Goal: Task Accomplishment & Management: Manage account settings

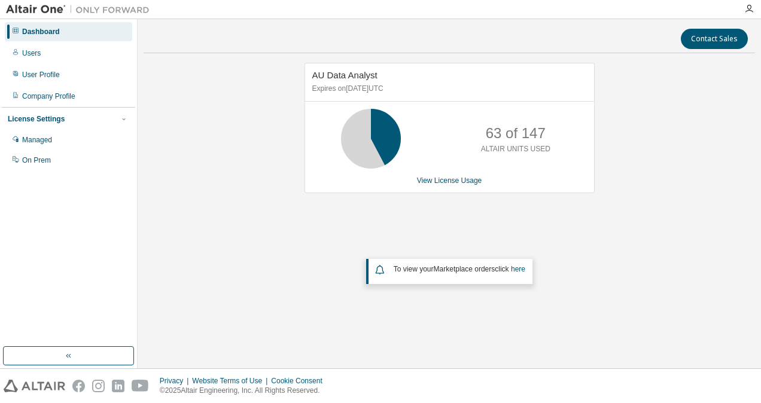
click at [80, 63] on div "Dashboard Users User Profile Company Profile License Settings Managed On Prem" at bounding box center [68, 96] width 133 height 150
click at [80, 43] on div "Dashboard Users User Profile Company Profile License Settings Managed On Prem" at bounding box center [68, 96] width 133 height 150
click at [74, 47] on div "Users" at bounding box center [68, 53] width 127 height 19
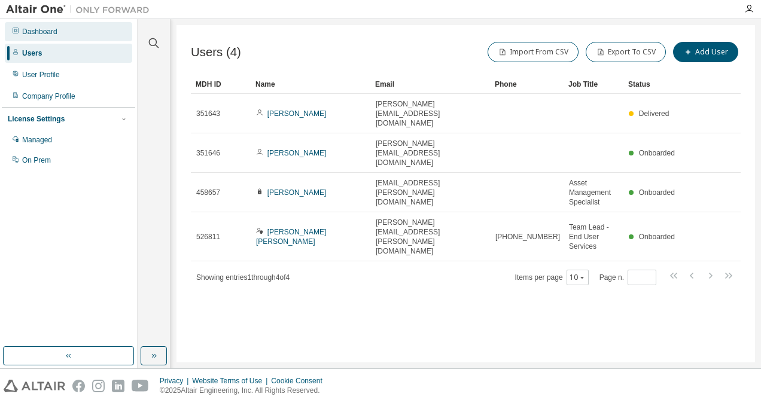
click at [21, 32] on div "Dashboard" at bounding box center [68, 31] width 127 height 19
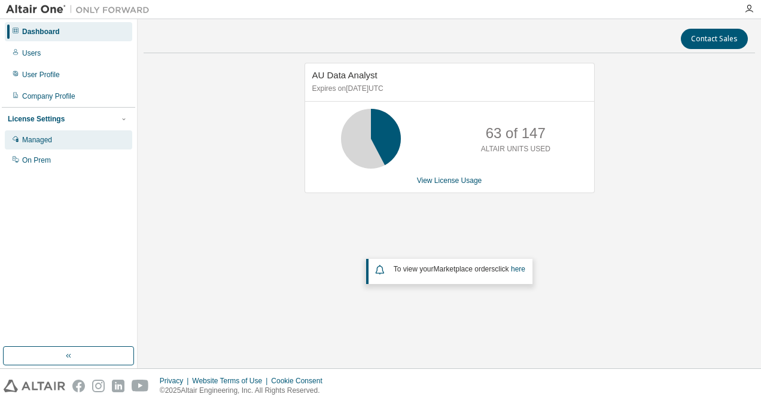
click at [98, 133] on div "Managed" at bounding box center [68, 139] width 127 height 19
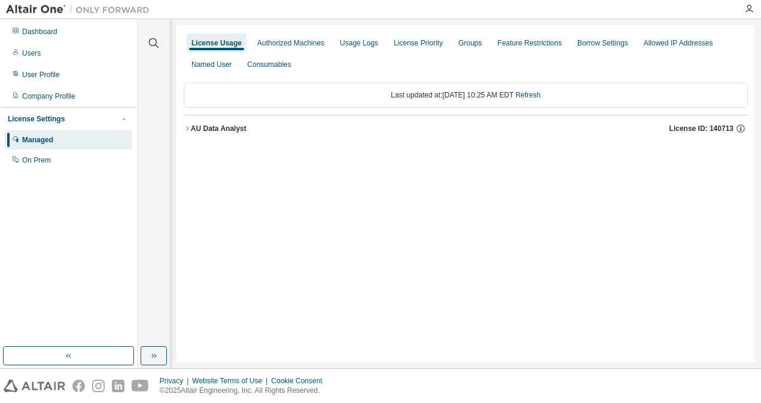
click at [288, 53] on div "License Usage Authorized Machines Usage Logs License Priority Groups Feature Re…" at bounding box center [466, 53] width 564 height 43
click at [299, 45] on div "Authorized Machines" at bounding box center [290, 43] width 67 height 10
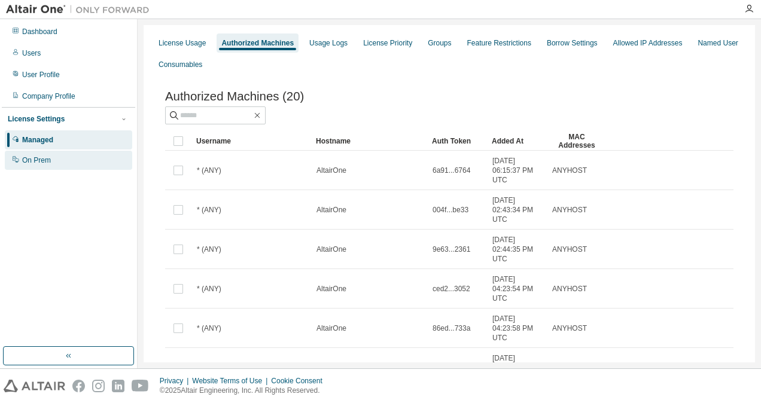
click at [57, 159] on div "On Prem" at bounding box center [68, 160] width 127 height 19
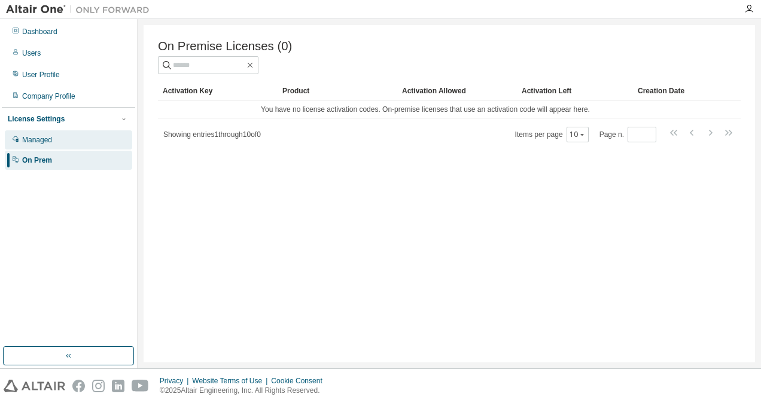
click at [91, 139] on div "Managed" at bounding box center [68, 139] width 127 height 19
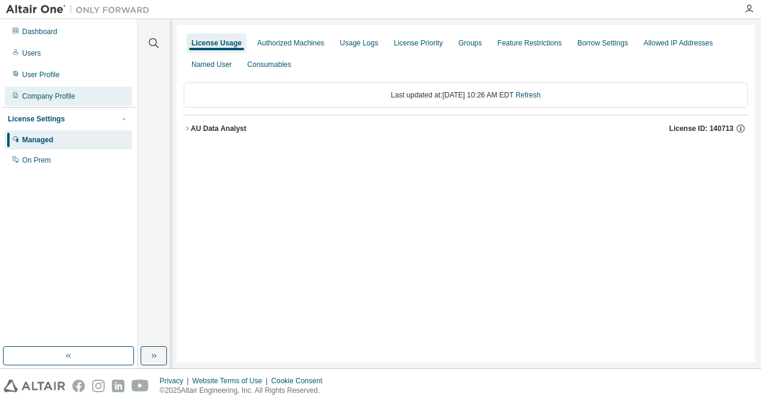
click at [94, 98] on div "Company Profile" at bounding box center [68, 96] width 127 height 19
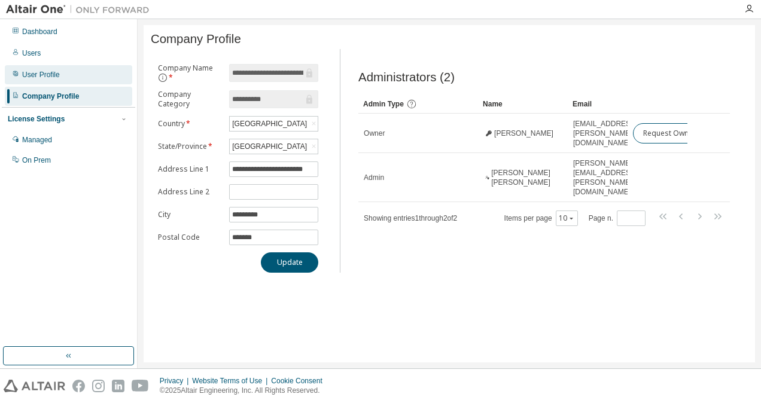
click at [95, 83] on div "User Profile" at bounding box center [68, 74] width 127 height 19
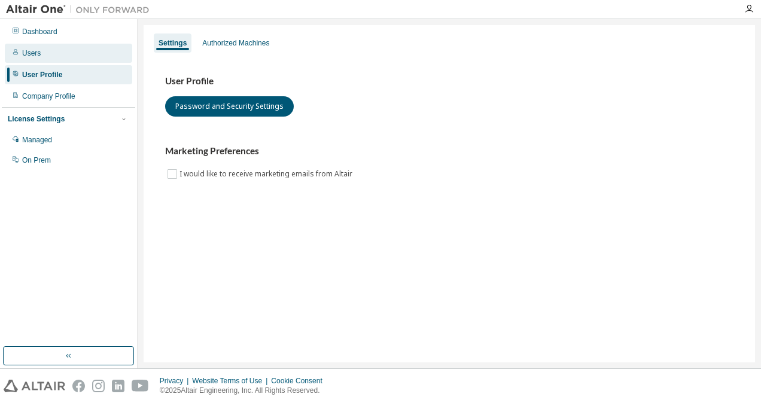
click at [101, 62] on div "Users" at bounding box center [68, 53] width 127 height 19
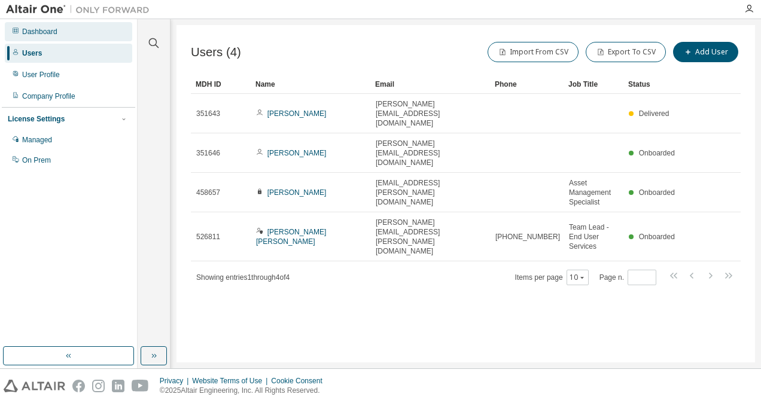
click at [102, 32] on div "Dashboard" at bounding box center [68, 31] width 127 height 19
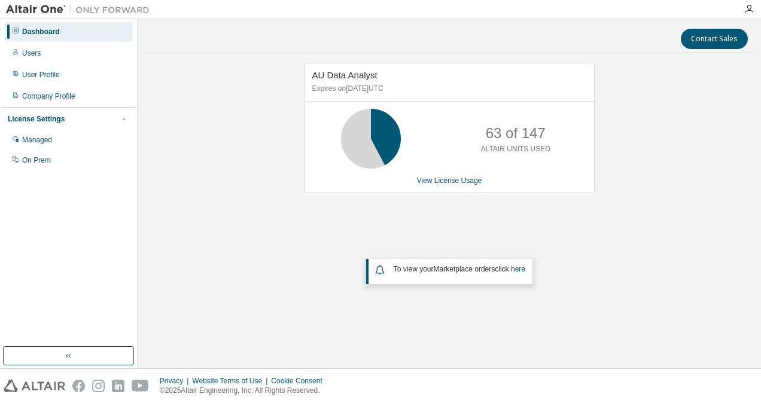
click at [92, 64] on div "Dashboard Users User Profile Company Profile License Settings Managed On Prem" at bounding box center [68, 96] width 133 height 150
click at [88, 56] on div "Users" at bounding box center [68, 53] width 127 height 19
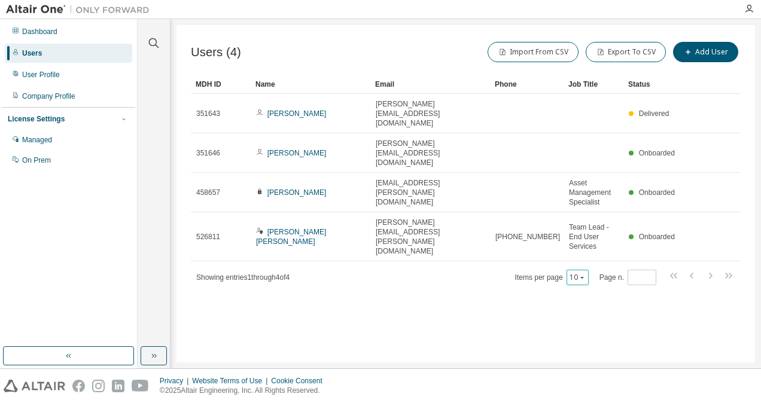
click at [576, 273] on button "10" at bounding box center [578, 278] width 16 height 10
click at [430, 264] on div "Users (4) Import From CSV Export To CSV Add User Clear Load Save Save As Field …" at bounding box center [465, 193] width 578 height 337
click at [76, 34] on div "Dashboard" at bounding box center [68, 31] width 127 height 19
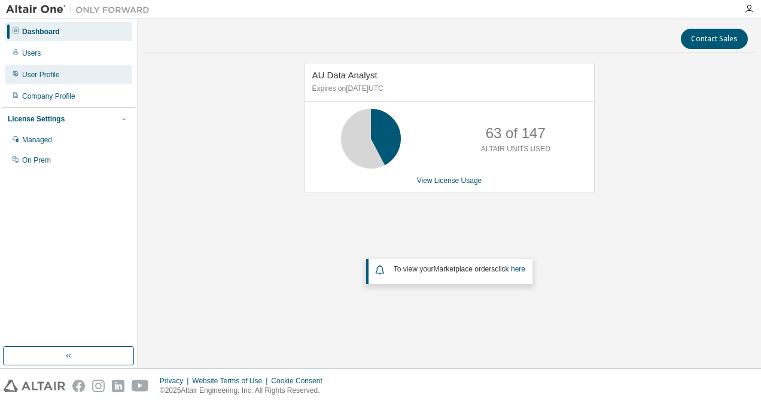
click at [84, 75] on div "User Profile" at bounding box center [68, 74] width 127 height 19
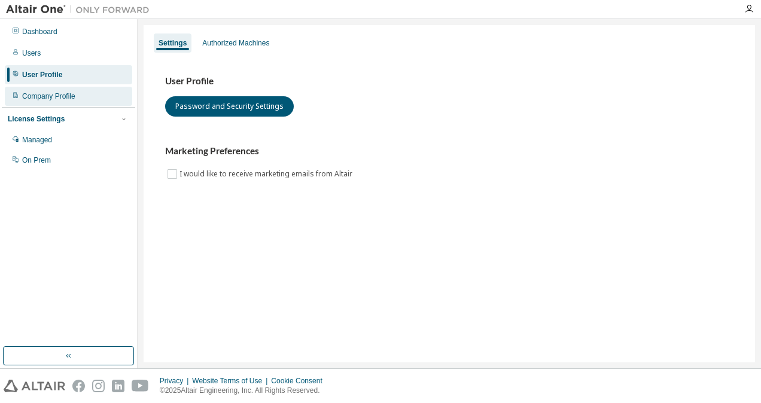
click at [86, 97] on div "Company Profile" at bounding box center [68, 96] width 127 height 19
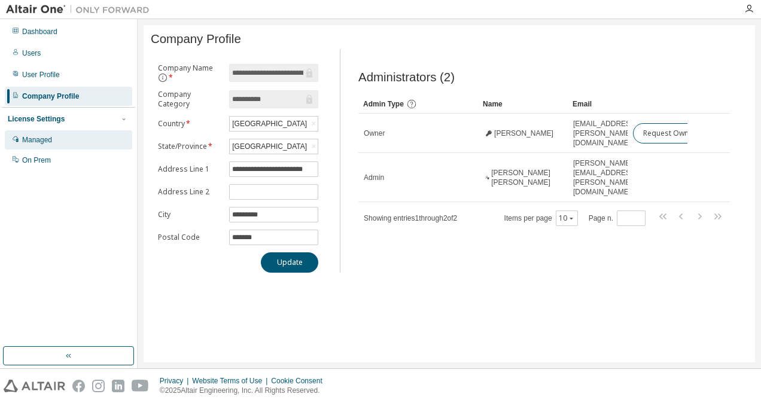
click at [81, 139] on div "Managed" at bounding box center [68, 139] width 127 height 19
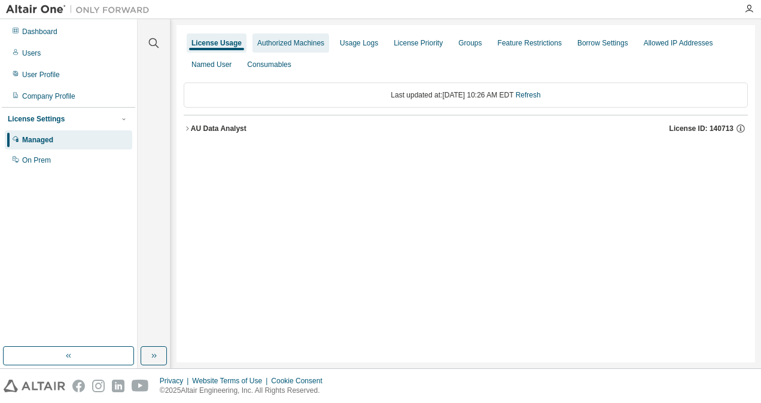
click at [313, 42] on div "Authorized Machines" at bounding box center [290, 43] width 67 height 10
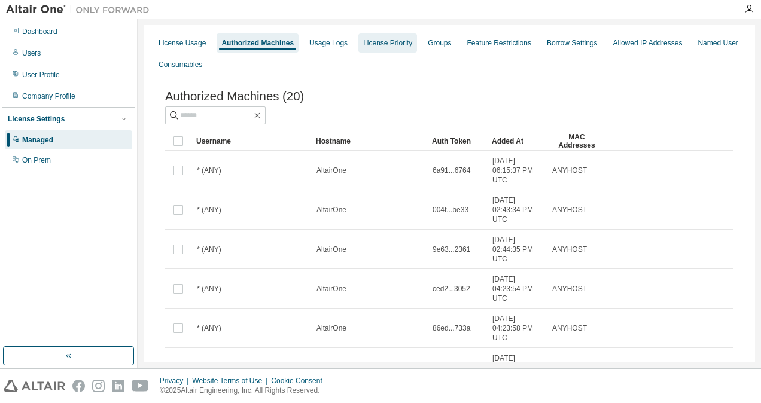
click at [376, 41] on div "License Priority" at bounding box center [387, 43] width 49 height 10
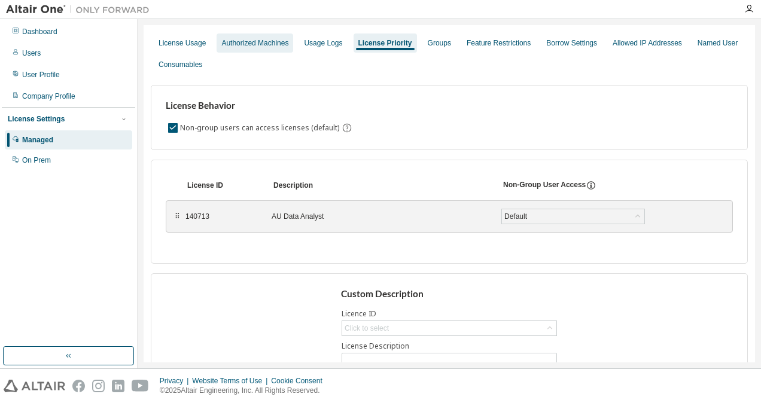
drag, startPoint x: 331, startPoint y: 38, endPoint x: 291, endPoint y: 38, distance: 40.7
click at [331, 38] on div "Usage Logs" at bounding box center [323, 43] width 38 height 10
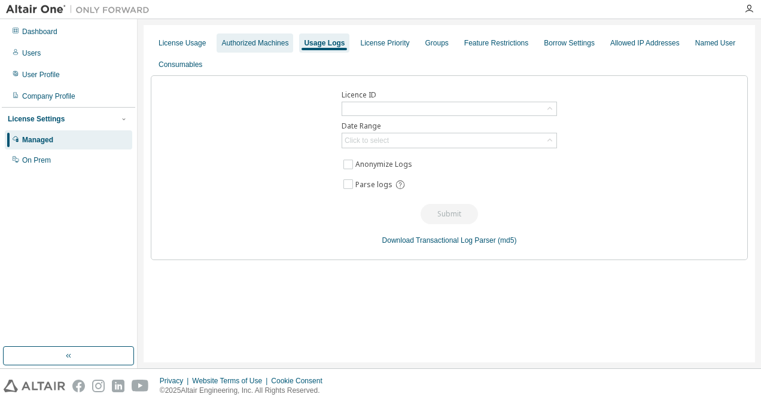
click at [288, 38] on div "Authorized Machines" at bounding box center [254, 43] width 67 height 10
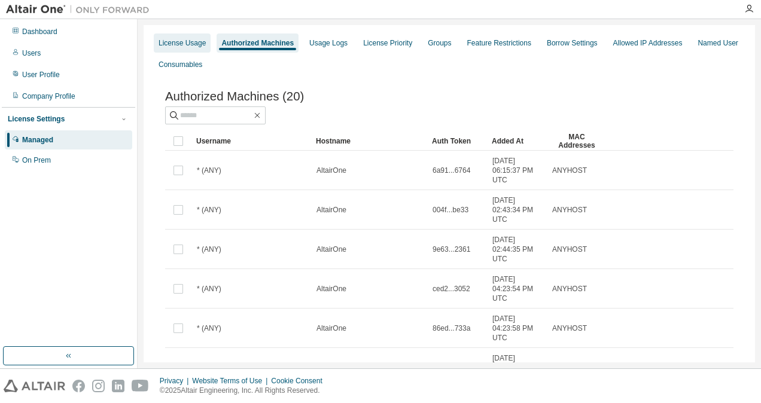
click at [200, 36] on div "License Usage" at bounding box center [182, 43] width 57 height 19
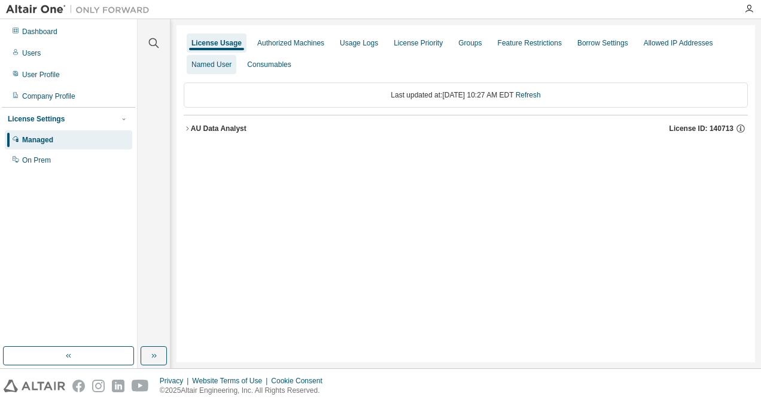
click at [221, 67] on div "Named User" at bounding box center [211, 65] width 40 height 10
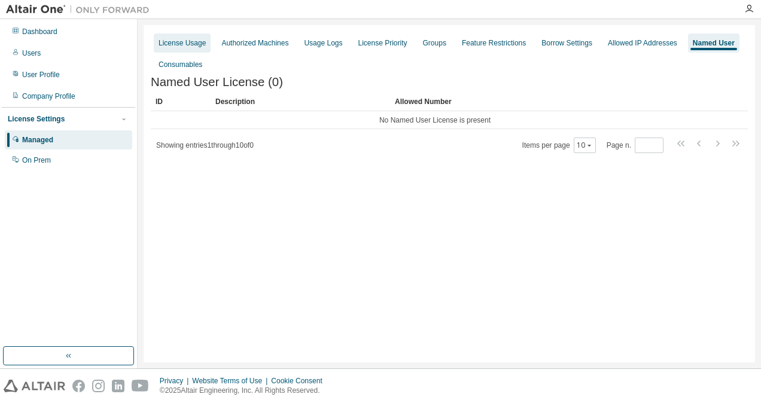
click at [177, 46] on div "License Usage" at bounding box center [182, 43] width 47 height 10
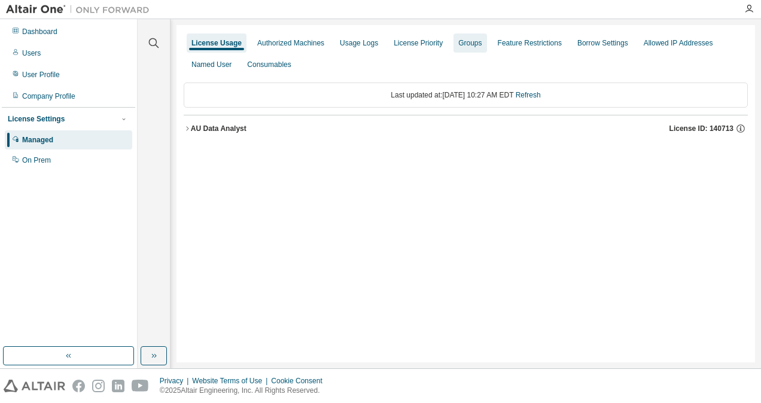
click at [482, 42] on div "Groups" at bounding box center [469, 43] width 23 height 10
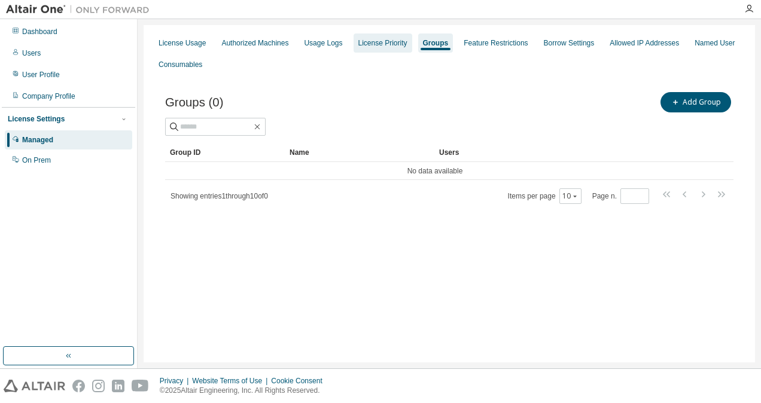
click at [395, 41] on div "License Priority" at bounding box center [382, 43] width 49 height 10
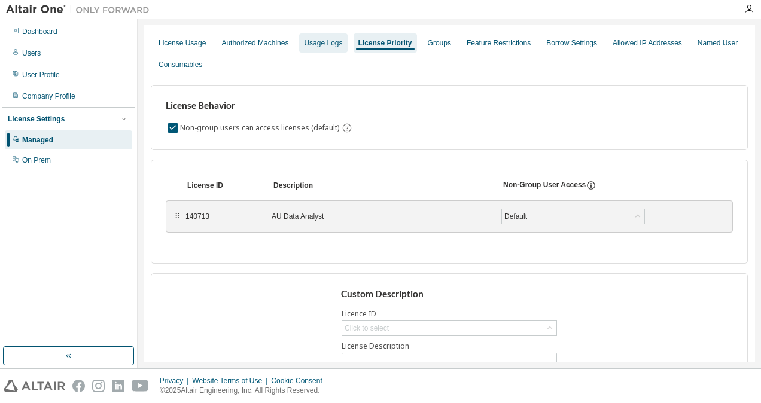
click at [329, 39] on div "Usage Logs" at bounding box center [323, 43] width 38 height 10
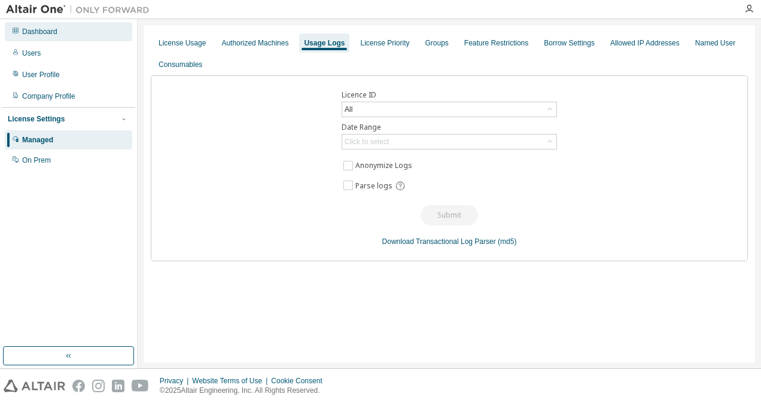
click at [73, 32] on div "Dashboard" at bounding box center [68, 31] width 127 height 19
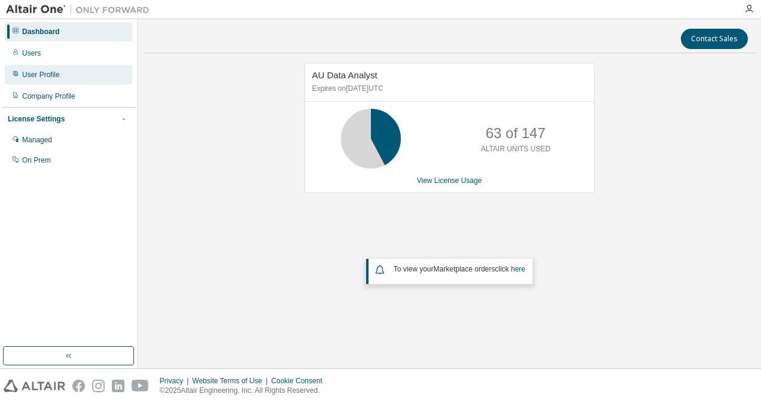
click at [69, 71] on div "User Profile" at bounding box center [68, 74] width 127 height 19
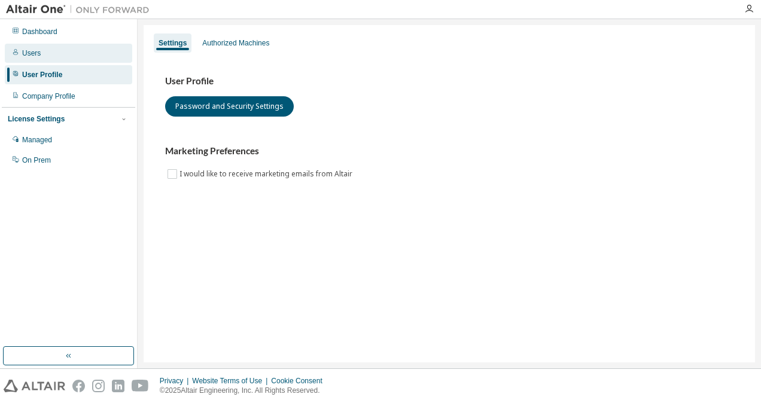
click at [74, 56] on div "Users" at bounding box center [68, 53] width 127 height 19
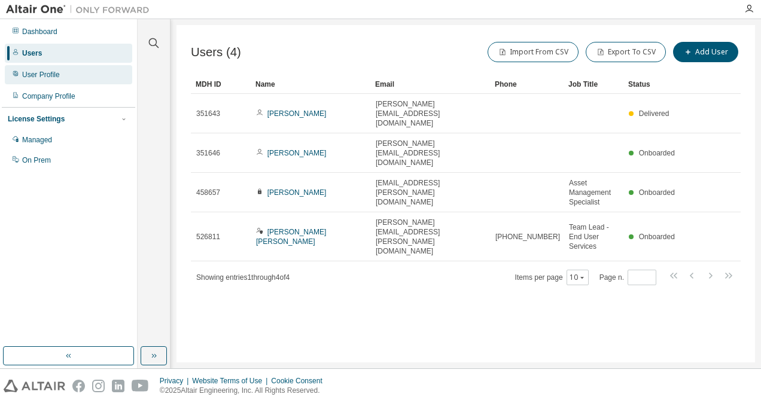
click at [74, 75] on div "User Profile" at bounding box center [68, 74] width 127 height 19
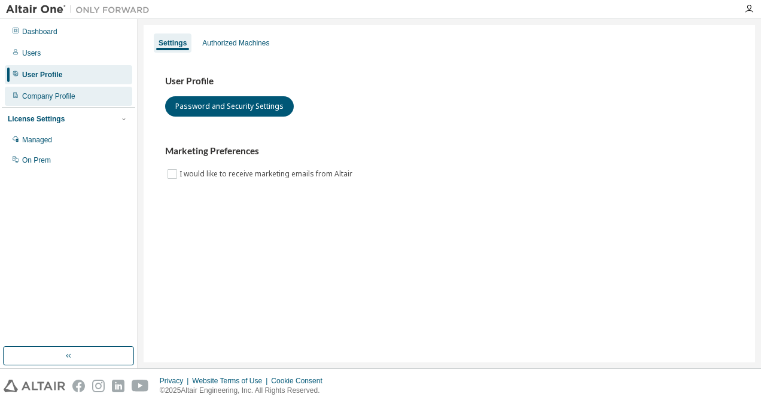
click at [77, 105] on div "Company Profile" at bounding box center [68, 96] width 127 height 19
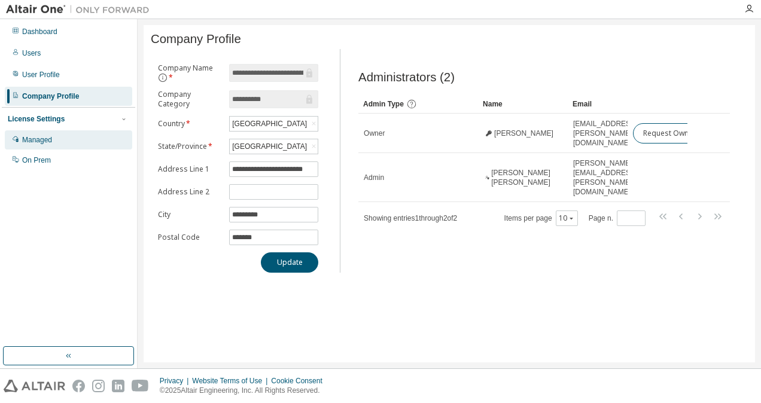
click at [78, 136] on div "Managed" at bounding box center [68, 139] width 127 height 19
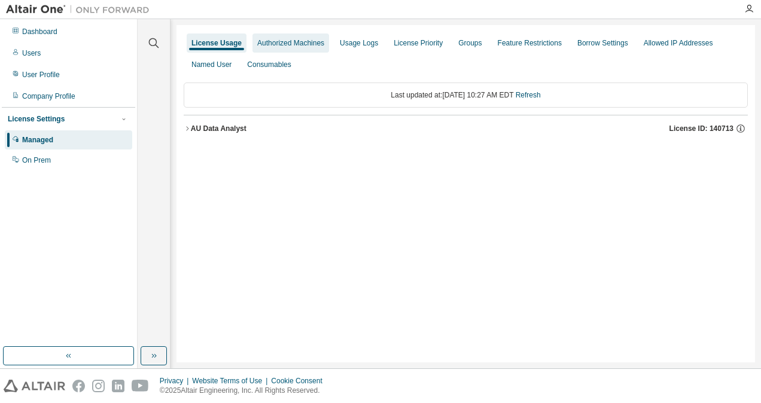
click at [292, 40] on div "Authorized Machines" at bounding box center [290, 43] width 67 height 10
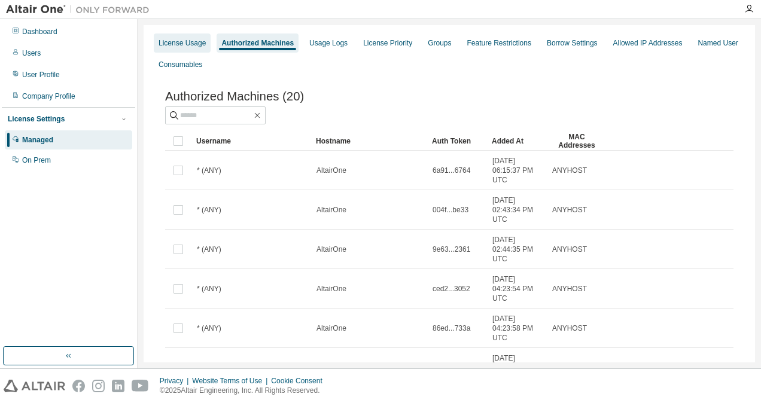
click at [182, 44] on div "License Usage" at bounding box center [182, 43] width 47 height 10
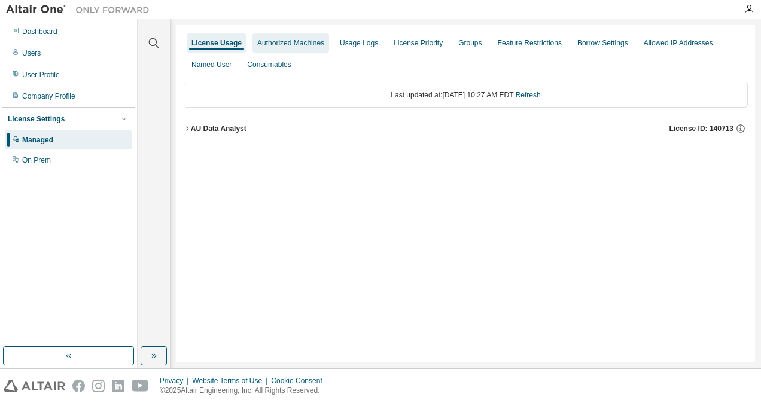
click at [319, 42] on div "Authorized Machines" at bounding box center [290, 43] width 67 height 10
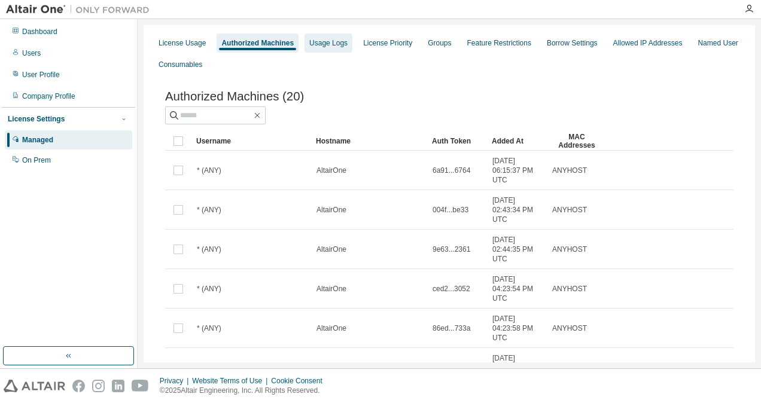
click at [358, 41] on div "License Usage Authorized Machines Usage Logs License Priority Groups Feature Re…" at bounding box center [449, 53] width 597 height 43
click at [346, 39] on div "Usage Logs" at bounding box center [328, 43] width 38 height 10
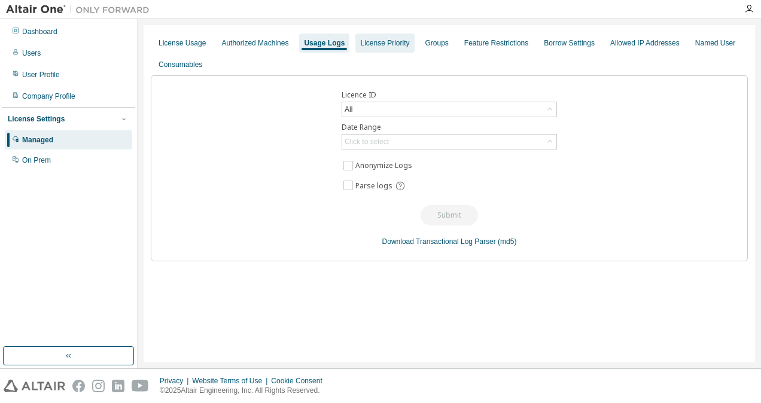
click at [386, 42] on div "License Priority" at bounding box center [384, 43] width 49 height 10
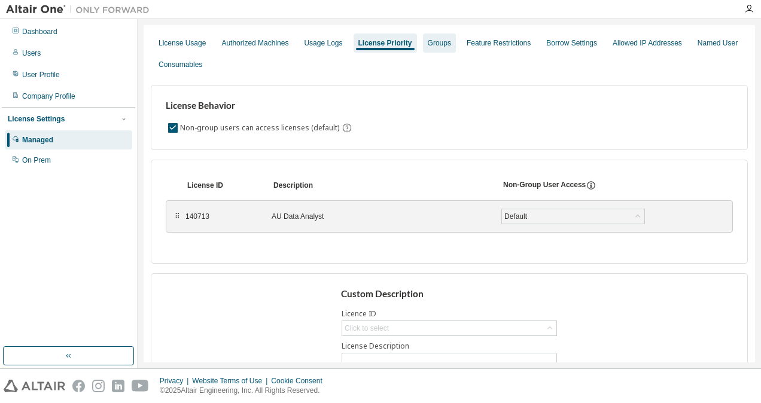
click at [450, 49] on div "Groups" at bounding box center [439, 43] width 33 height 19
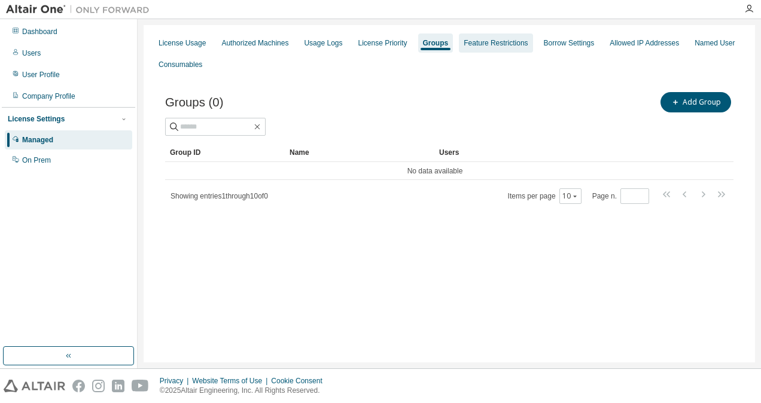
click at [524, 38] on div "Feature Restrictions" at bounding box center [496, 43] width 64 height 10
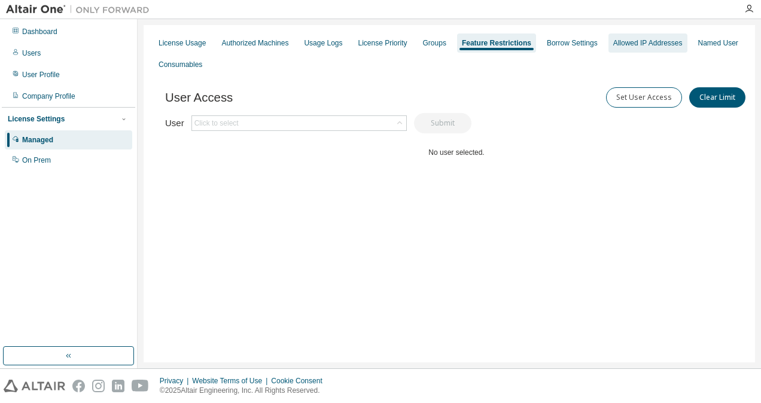
click at [643, 38] on div "Allowed IP Addresses" at bounding box center [647, 43] width 69 height 10
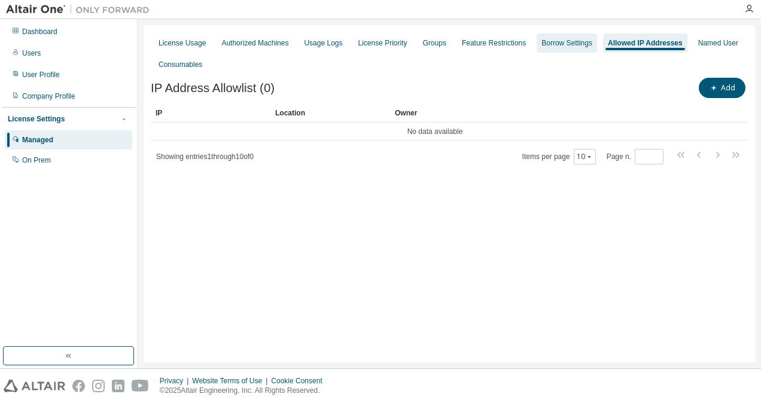
click at [583, 38] on div "Borrow Settings" at bounding box center [567, 43] width 60 height 19
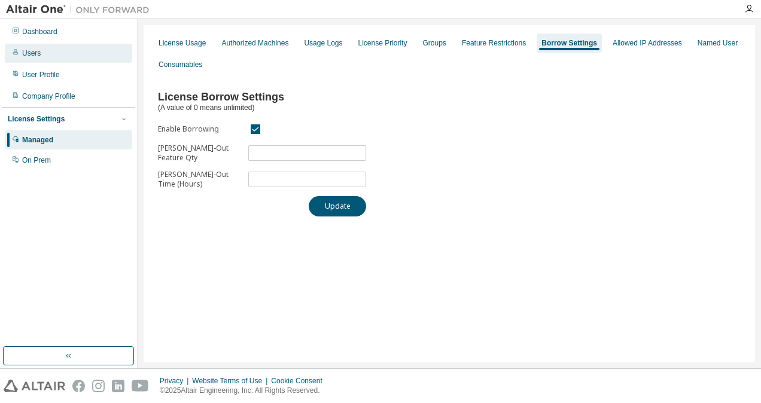
click at [98, 62] on div "Users" at bounding box center [68, 53] width 127 height 19
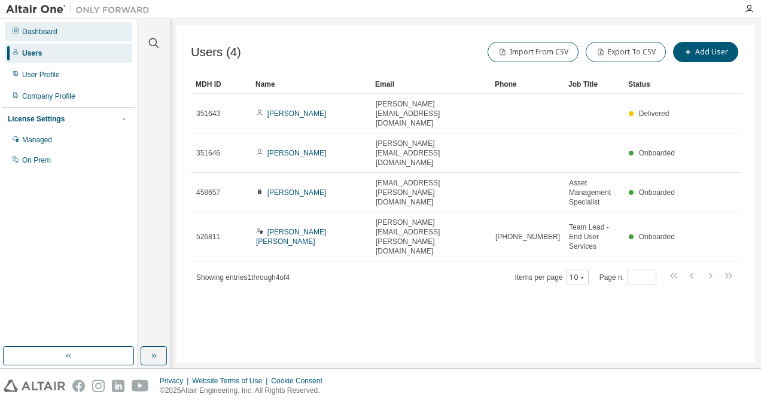
click at [102, 35] on div "Dashboard" at bounding box center [68, 31] width 127 height 19
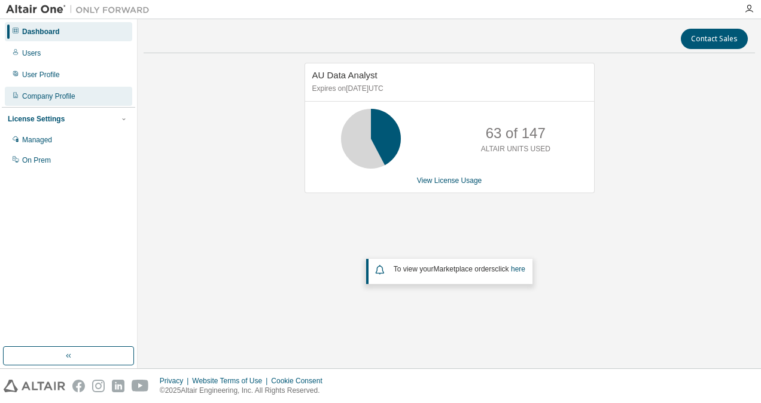
click at [79, 97] on div "Company Profile" at bounding box center [68, 96] width 127 height 19
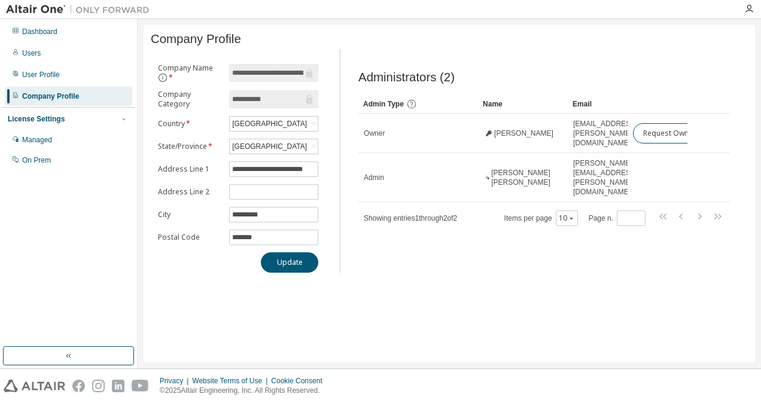
click at [80, 127] on div "License Settings Managed On Prem" at bounding box center [68, 139] width 133 height 64
click at [79, 146] on div "Managed" at bounding box center [68, 139] width 127 height 19
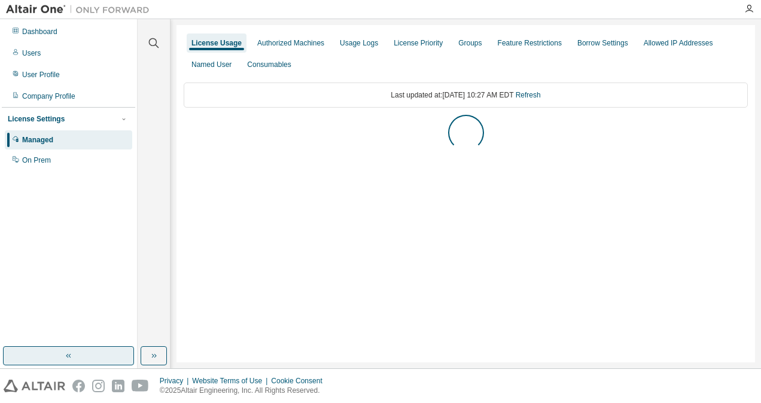
click at [71, 353] on icon "button" at bounding box center [69, 356] width 10 height 10
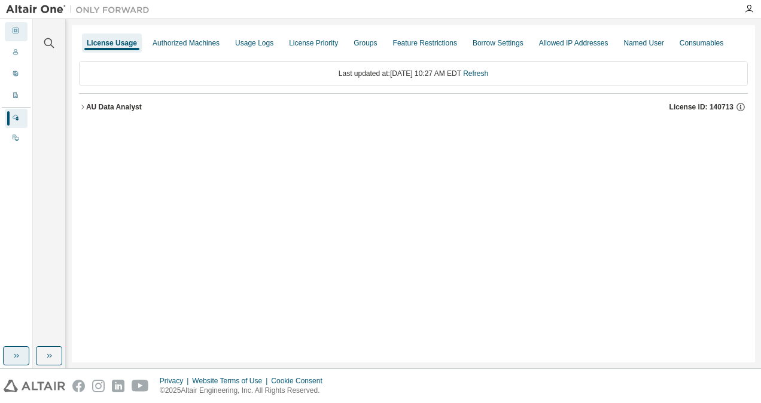
click at [23, 36] on div "Dashboard" at bounding box center [16, 31] width 23 height 19
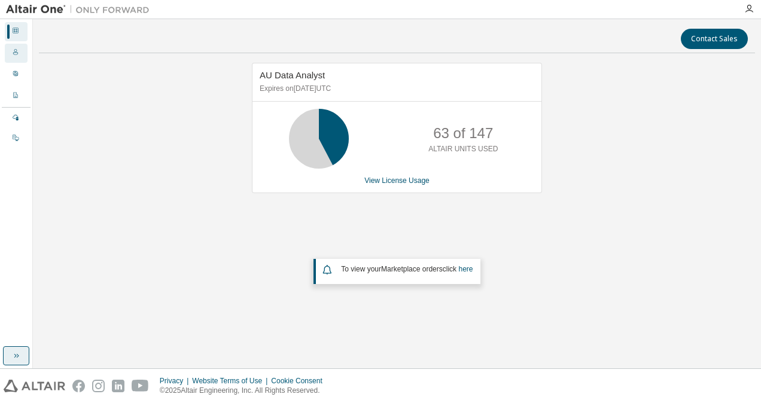
click at [18, 53] on icon at bounding box center [15, 51] width 7 height 7
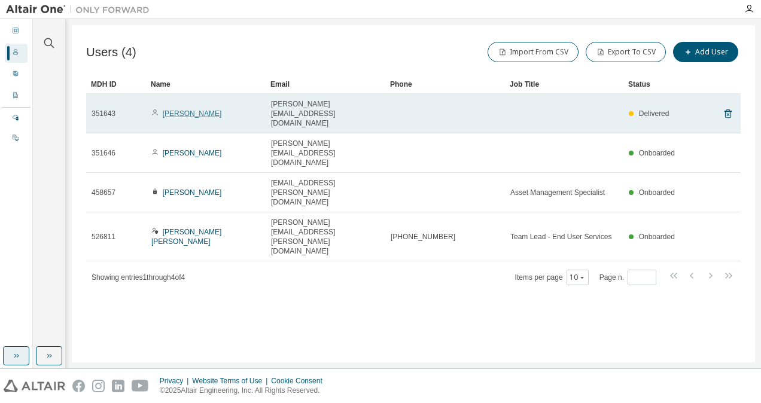
click at [180, 109] on link "[PERSON_NAME]" at bounding box center [192, 113] width 59 height 8
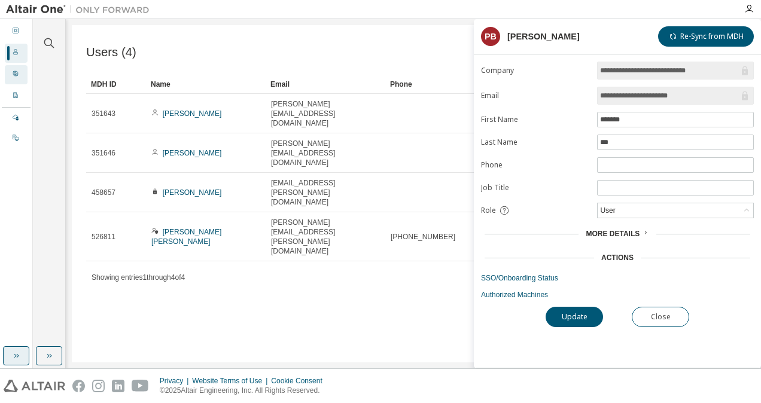
click at [10, 72] on div "User Profile" at bounding box center [16, 74] width 23 height 19
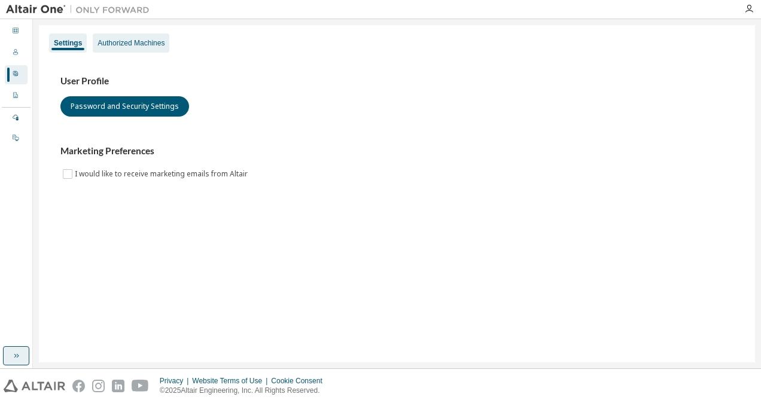
click at [147, 42] on div "Authorized Machines" at bounding box center [131, 43] width 67 height 10
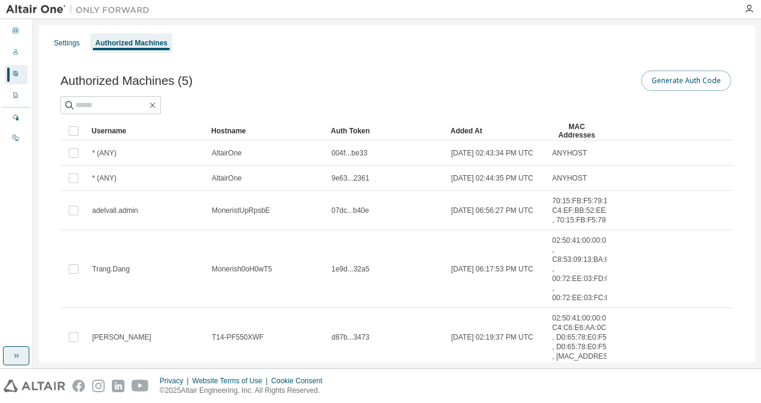
click at [682, 79] on button "Generate Auth Code" at bounding box center [686, 81] width 90 height 20
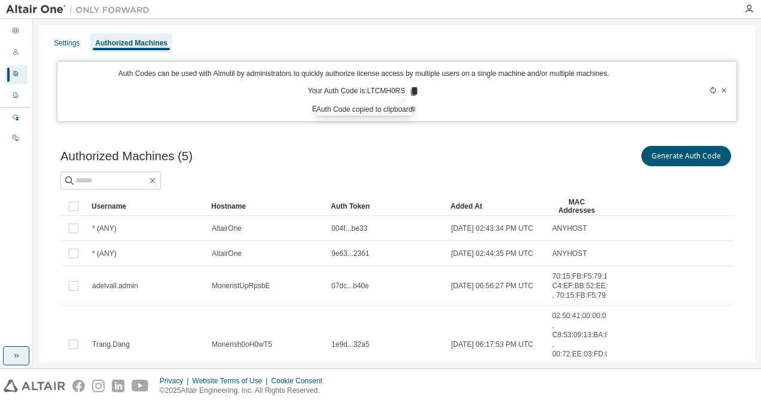
click at [387, 163] on div "Authorized Machines (5) Generate Auth Code" at bounding box center [396, 156] width 673 height 25
